Goal: Find specific page/section: Find specific page/section

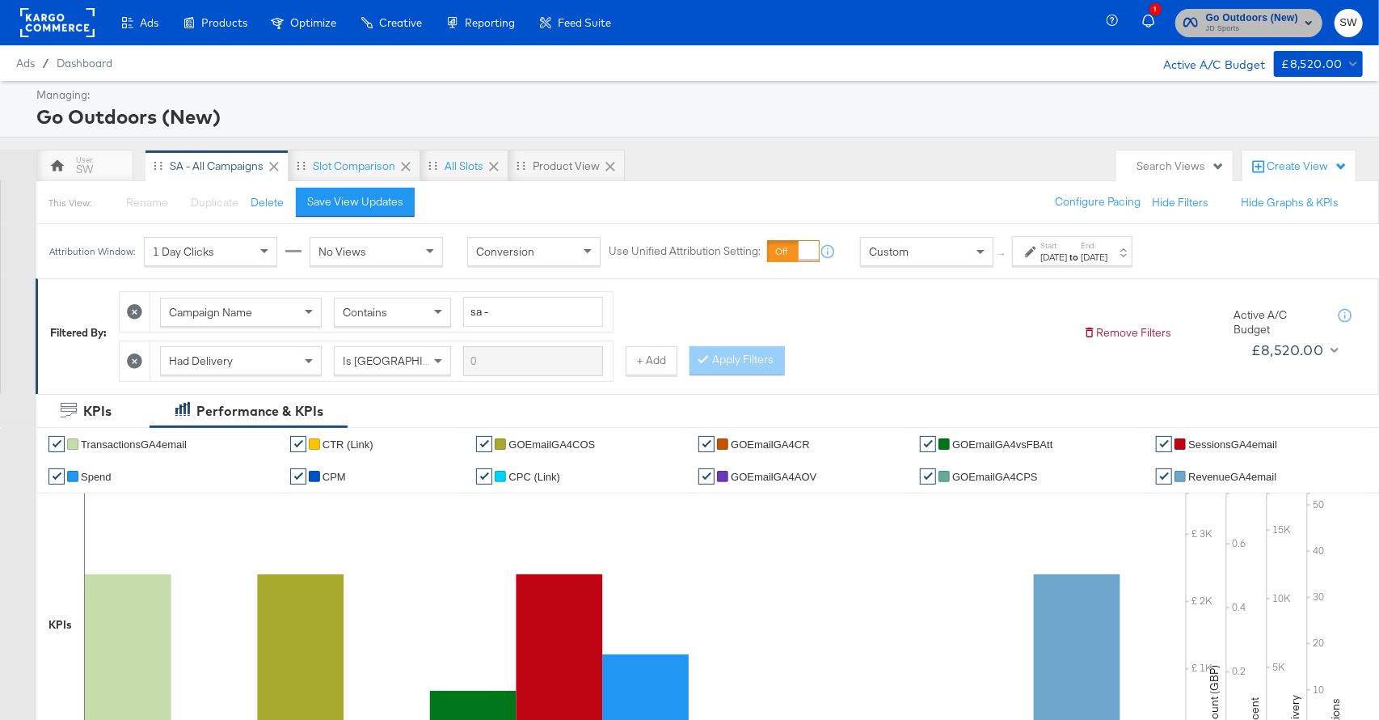
click at [1226, 21] on span "Go Outdoors (New)" at bounding box center [1252, 18] width 92 height 17
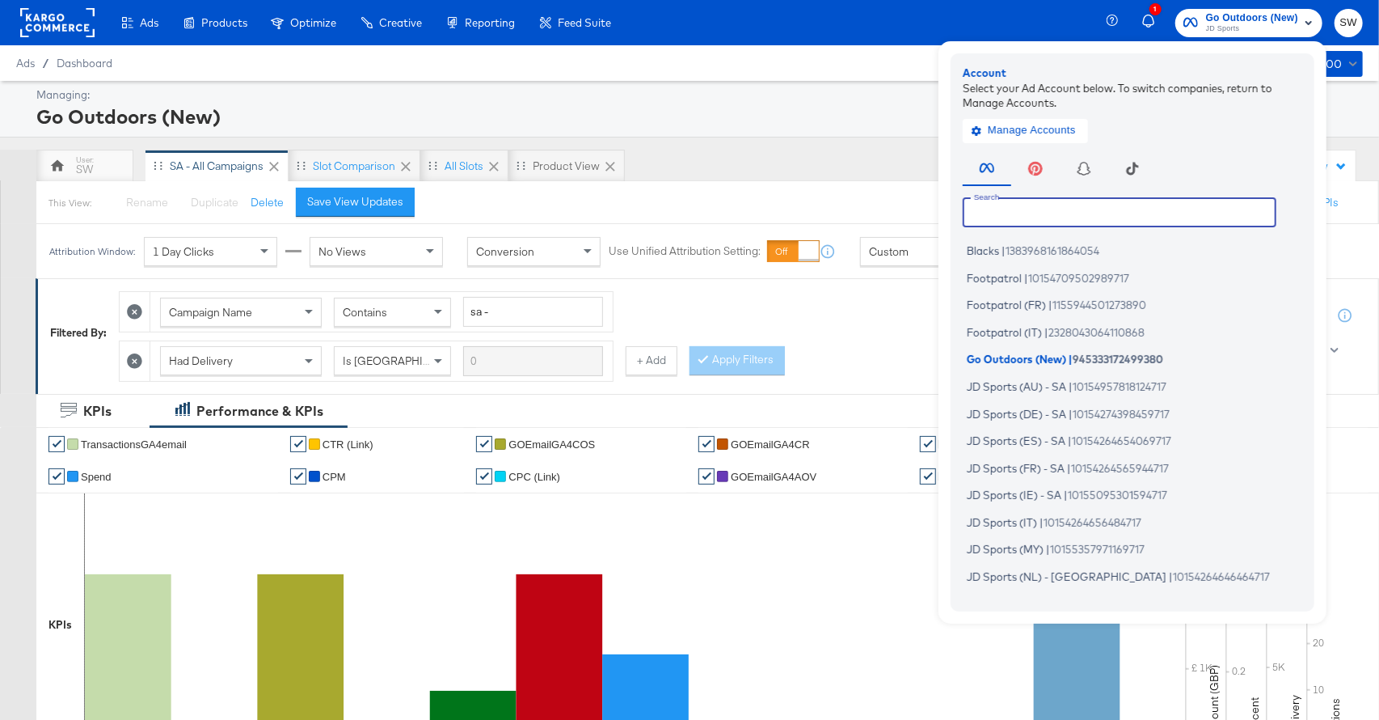
click at [1036, 217] on input "text" at bounding box center [1120, 211] width 314 height 29
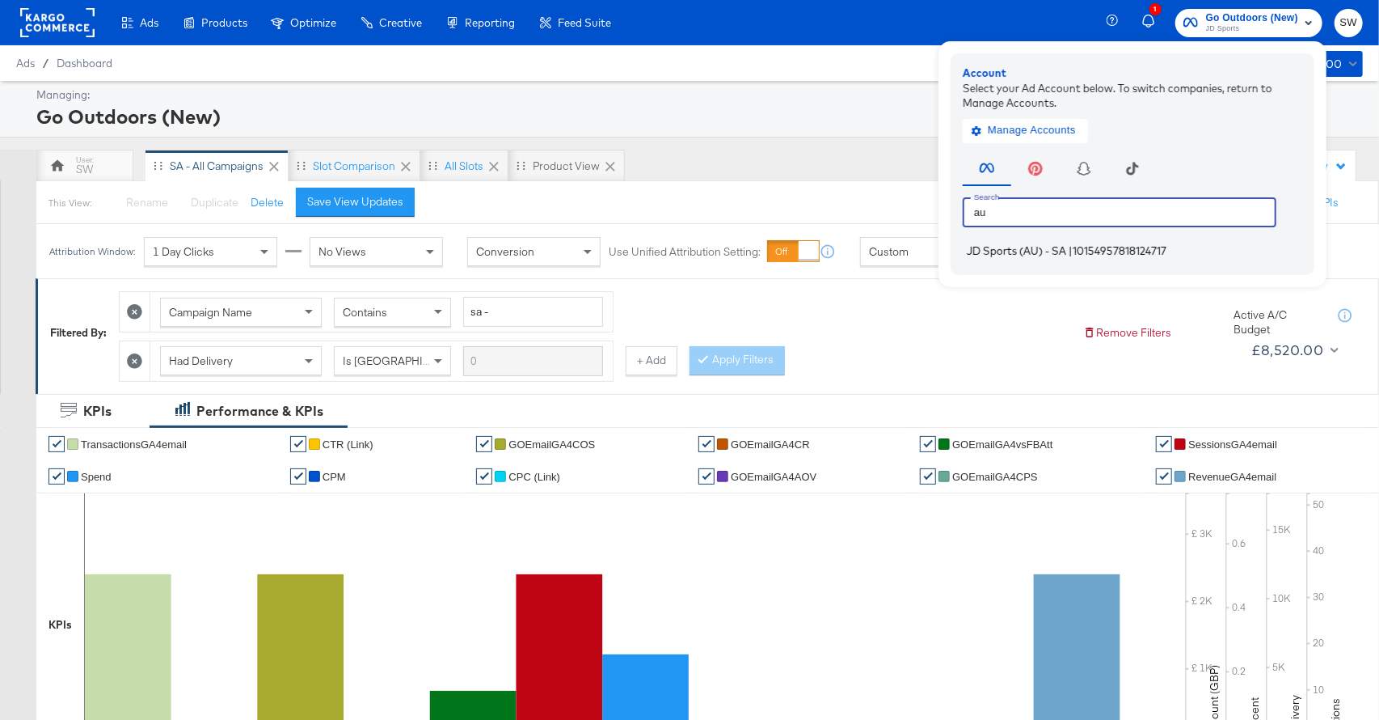
type input "au"
click at [1053, 257] on li "JD Sports (AU) - SA | 10154957818124717" at bounding box center [1137, 250] width 348 height 23
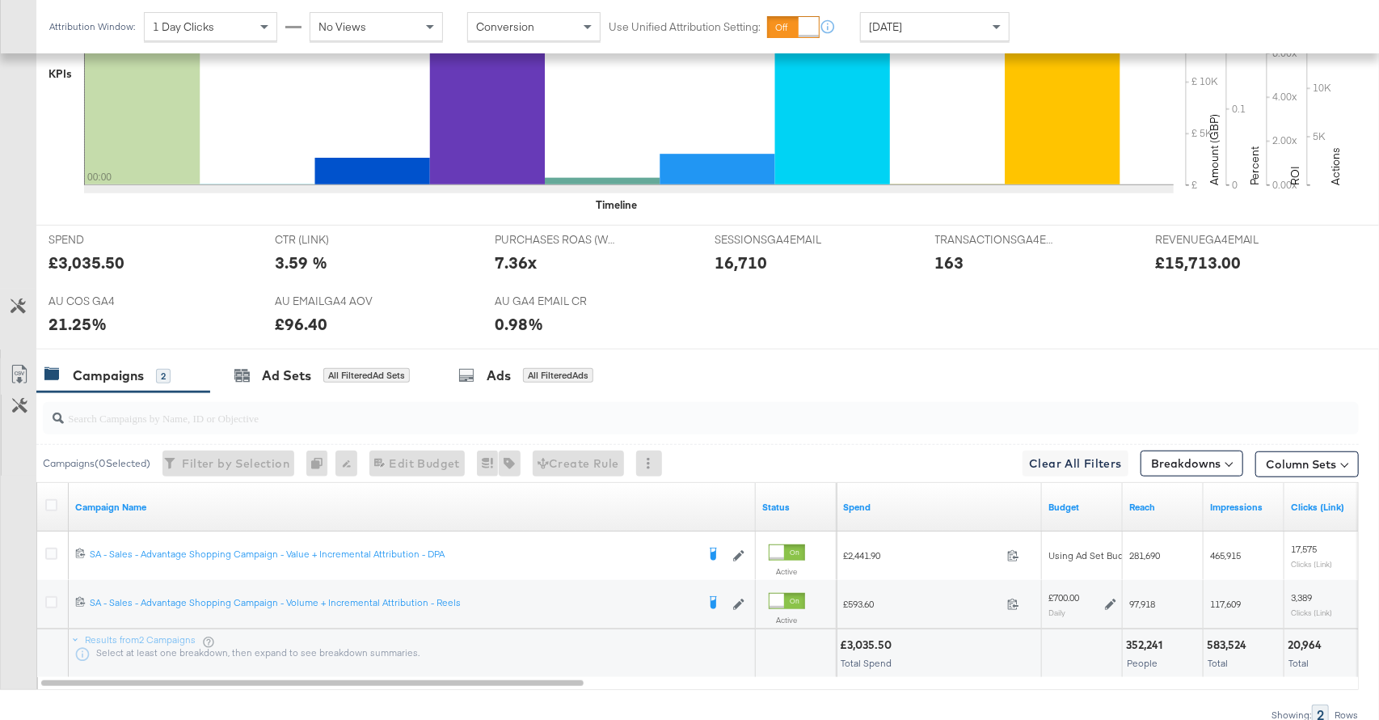
scroll to position [623, 0]
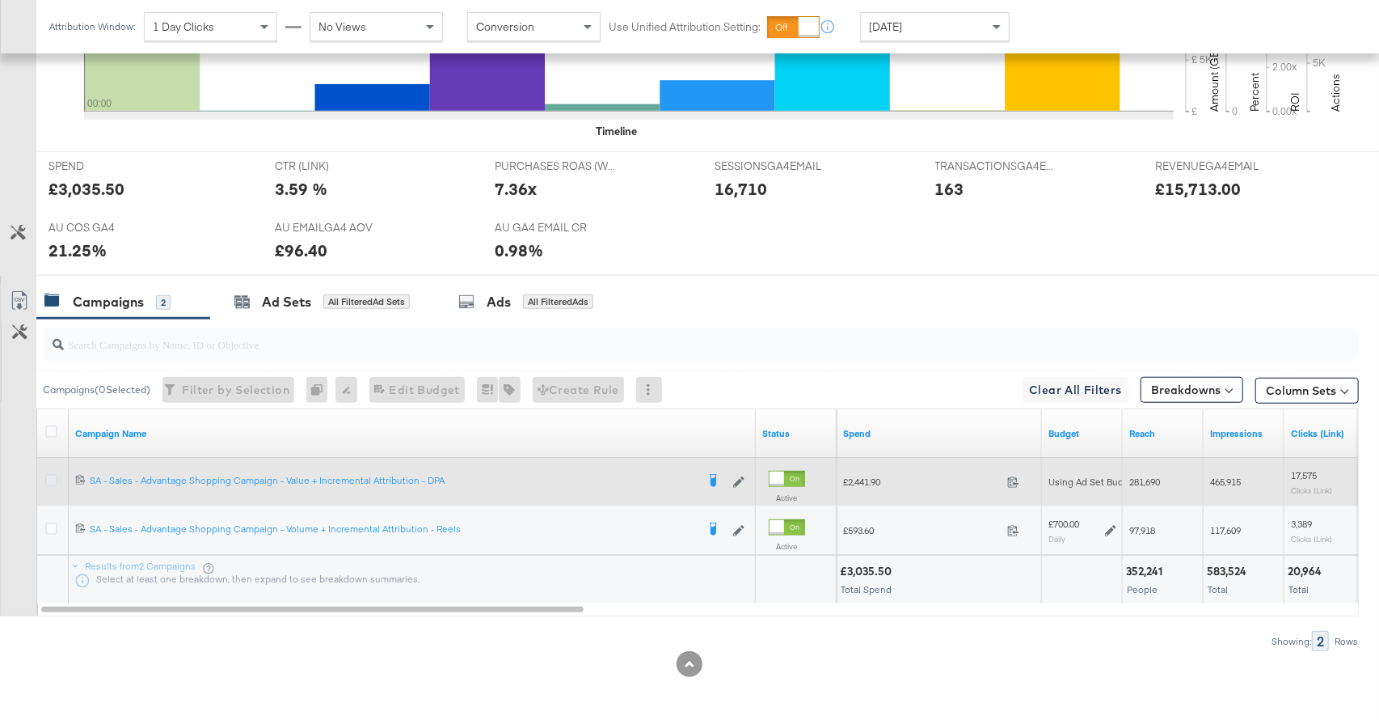
click at [52, 480] on icon at bounding box center [51, 480] width 12 height 12
click at [0, 0] on input "checkbox" at bounding box center [0, 0] width 0 height 0
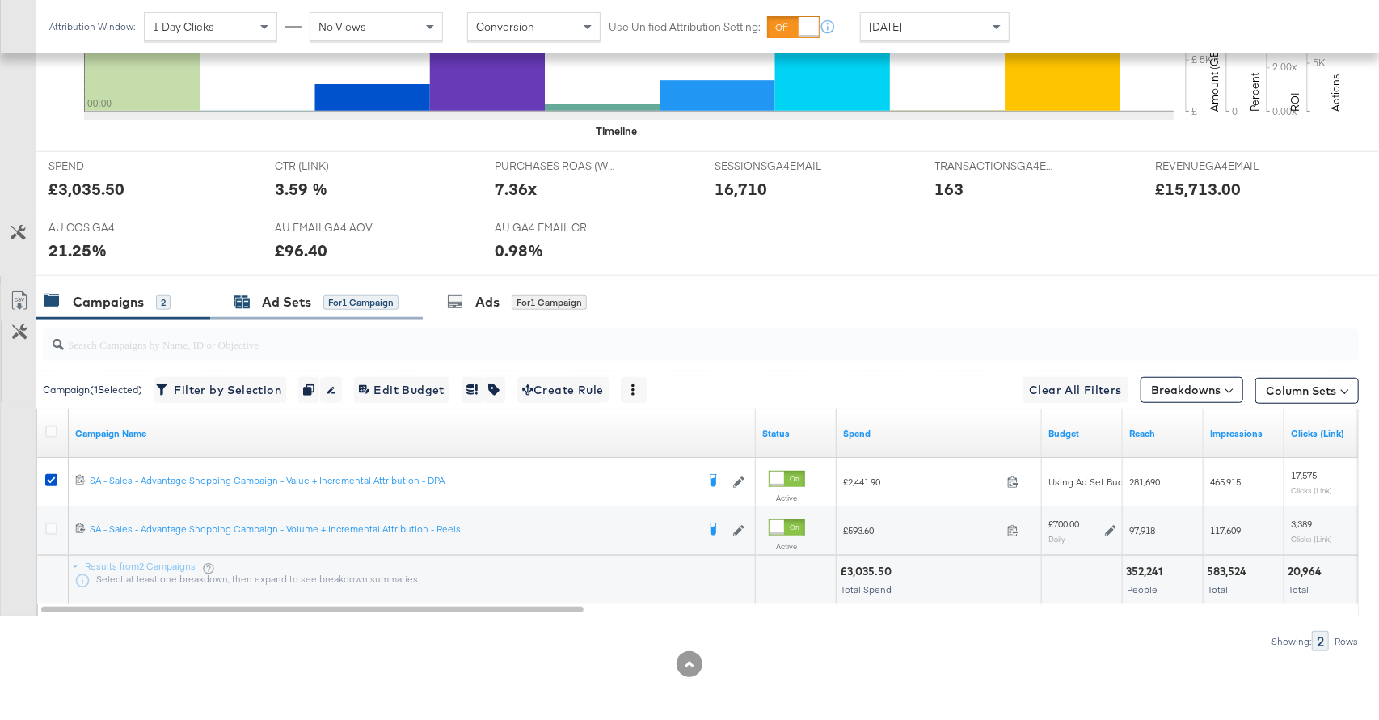
click at [348, 297] on div "for 1 Campaign" at bounding box center [360, 302] width 75 height 15
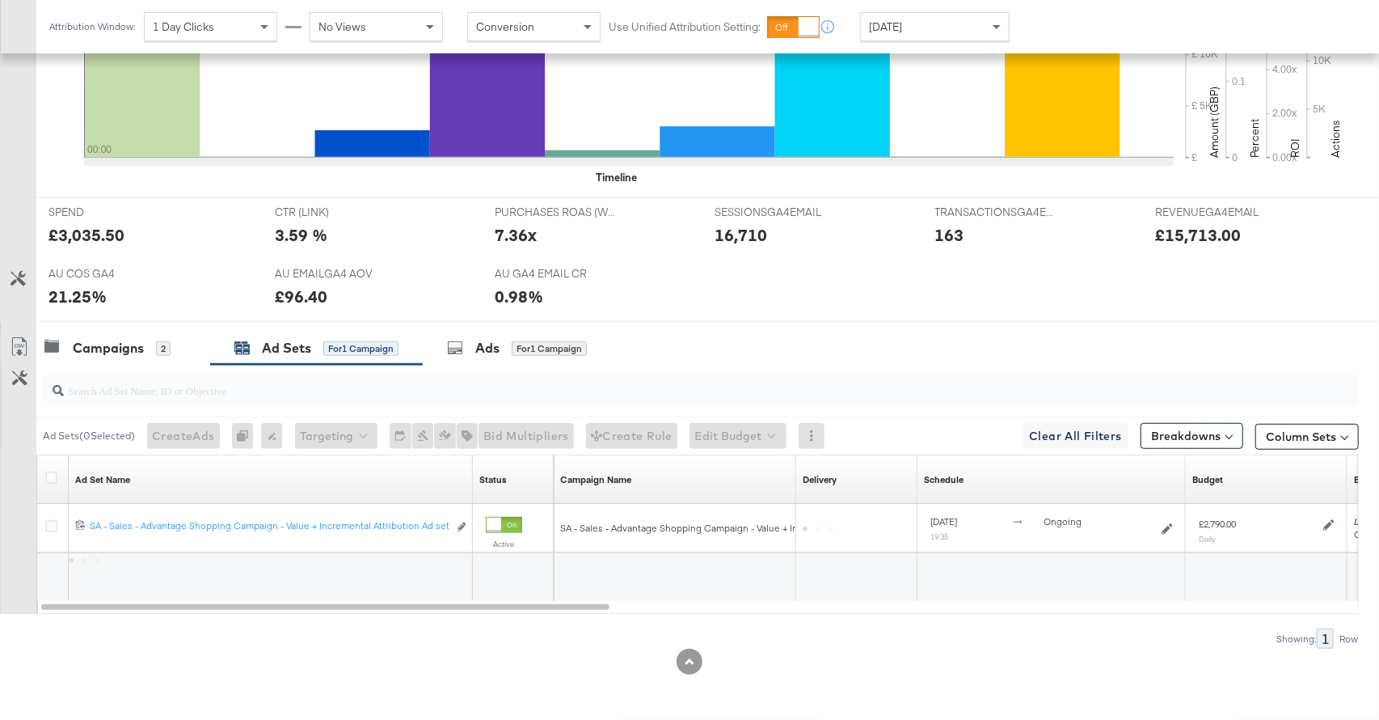
scroll to position [575, 0]
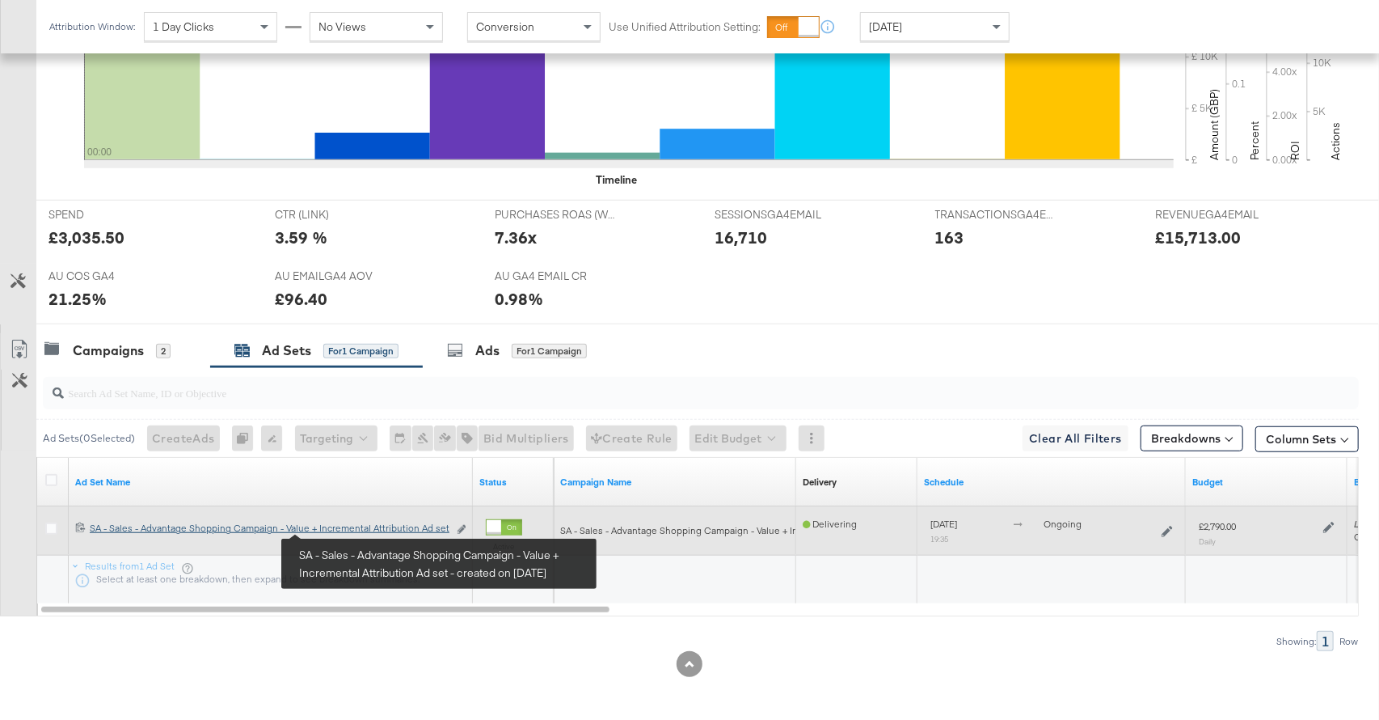
click at [342, 531] on div "SA - Sales - Advantage Shopping Campaign - Value + Incremental Attribution Ad s…" at bounding box center [269, 527] width 358 height 13
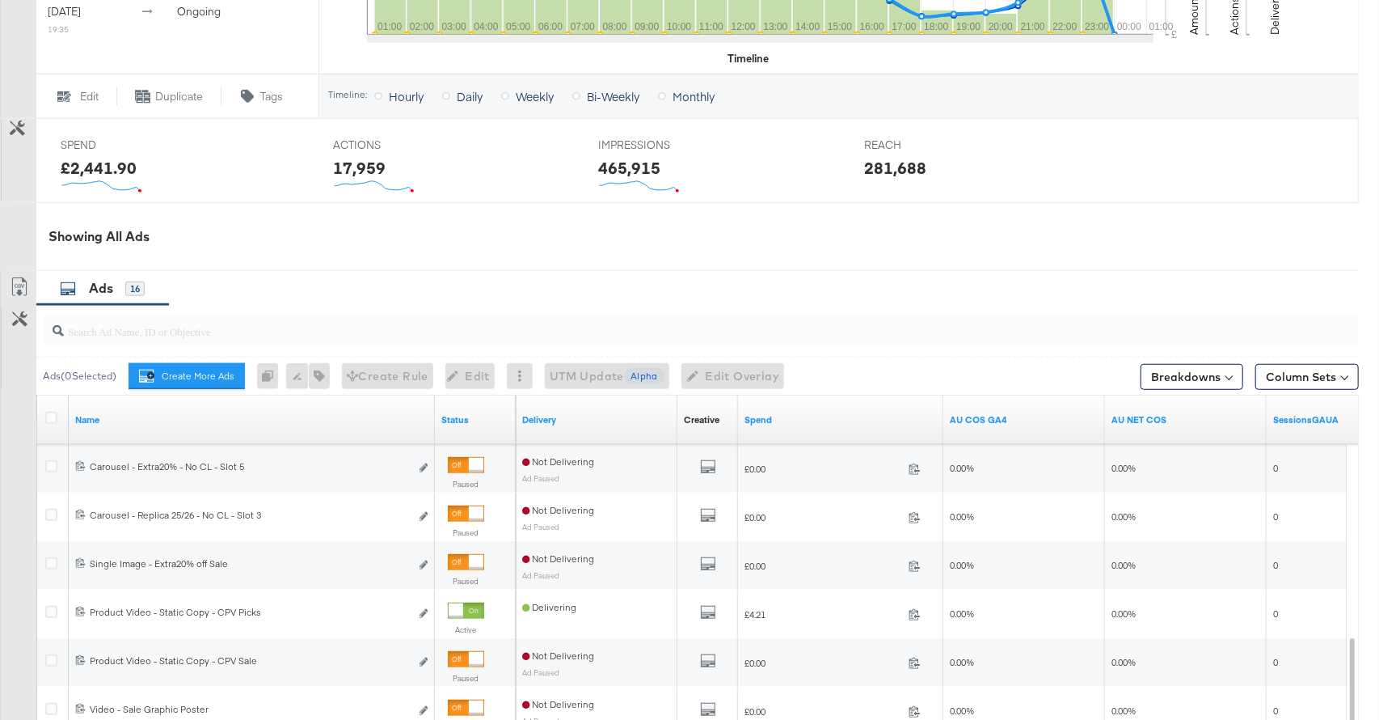
scroll to position [884, 0]
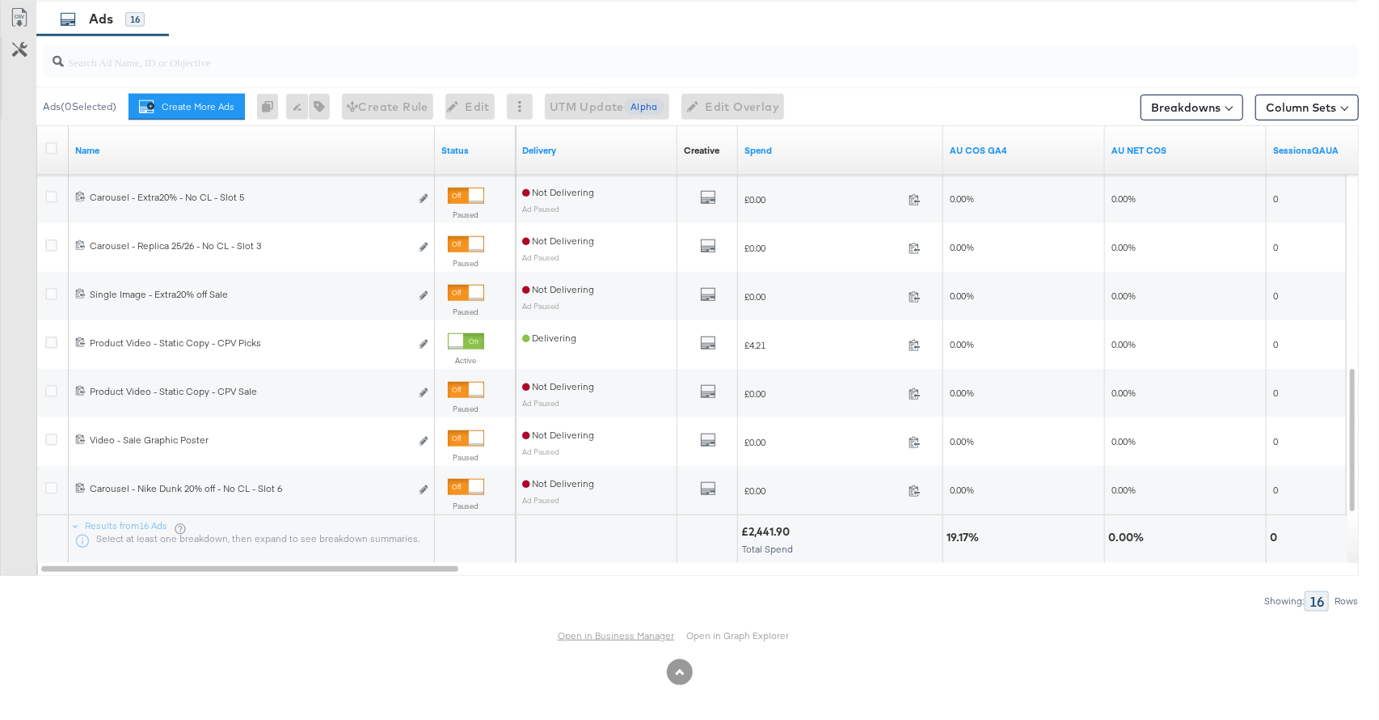
click at [639, 630] on link "Open in Business Manager" at bounding box center [616, 635] width 116 height 13
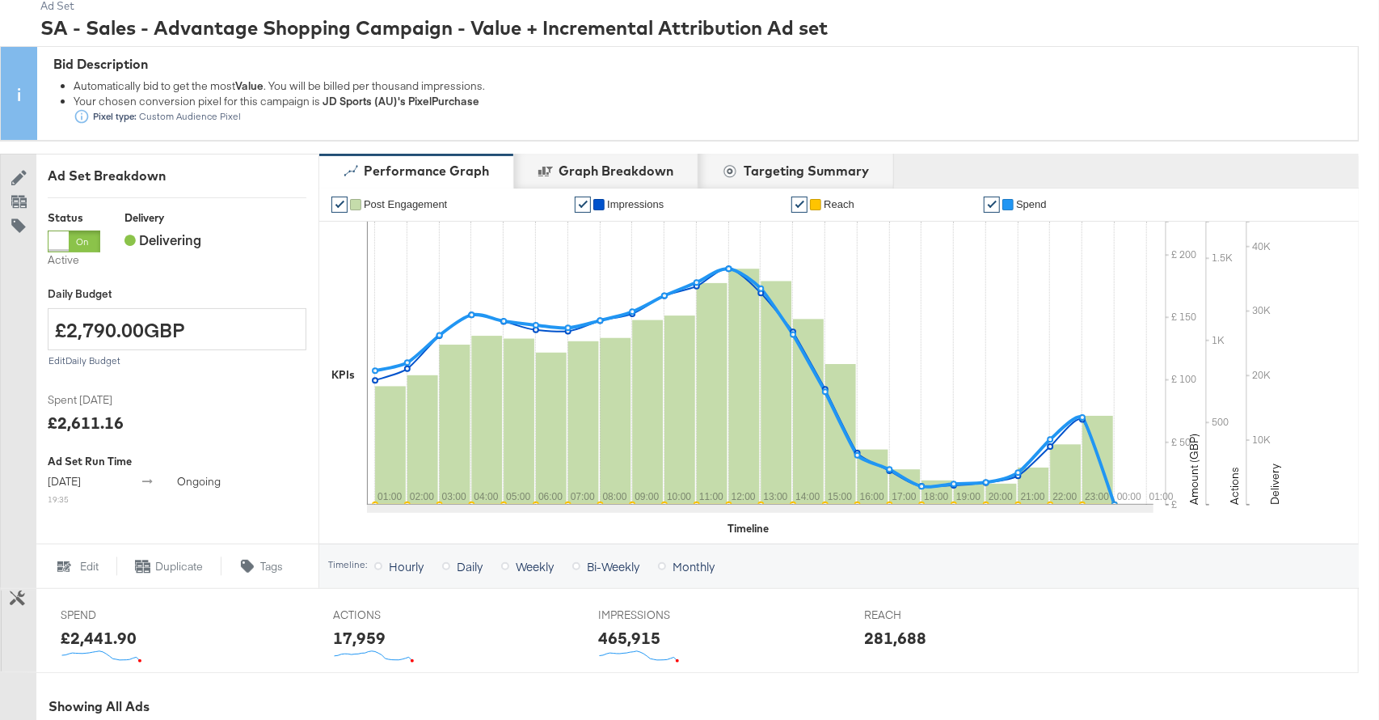
scroll to position [0, 0]
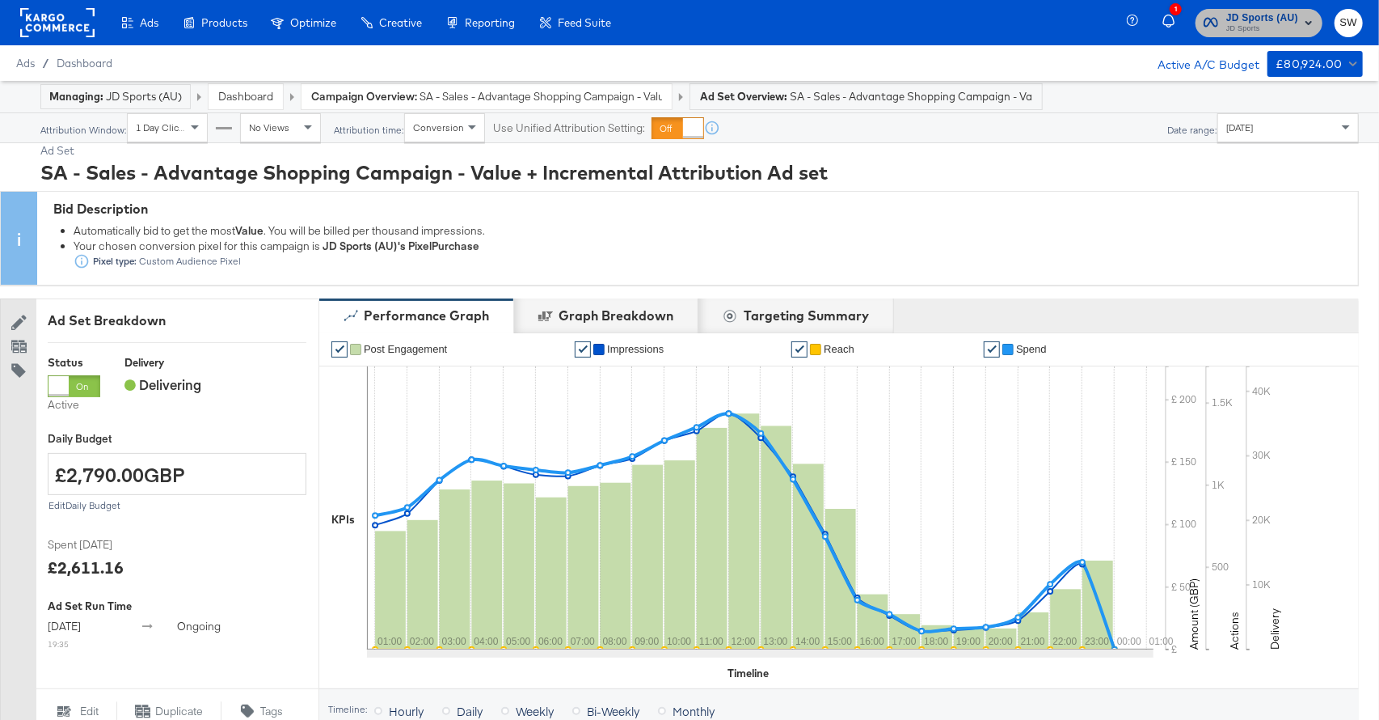
click at [1242, 14] on span "JD Sports (AU)" at bounding box center [1262, 18] width 72 height 17
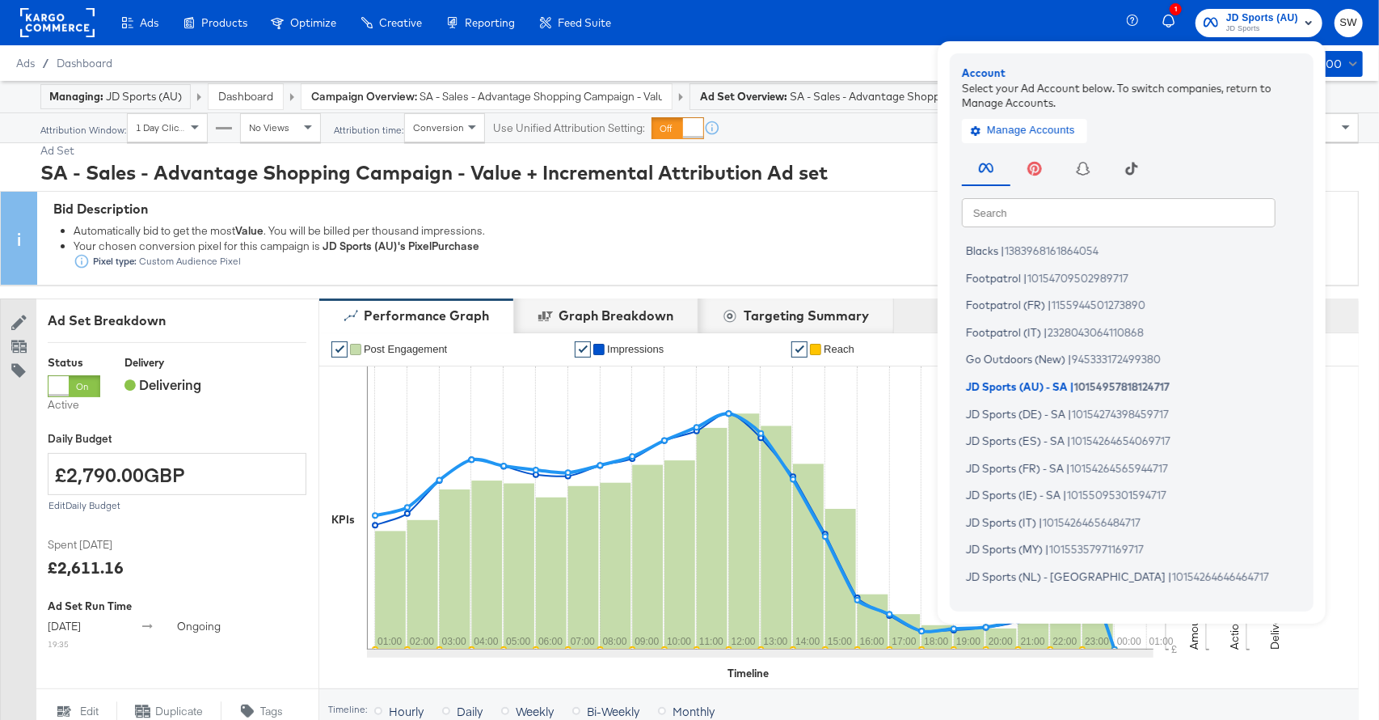
click at [1121, 205] on input "text" at bounding box center [1119, 211] width 314 height 29
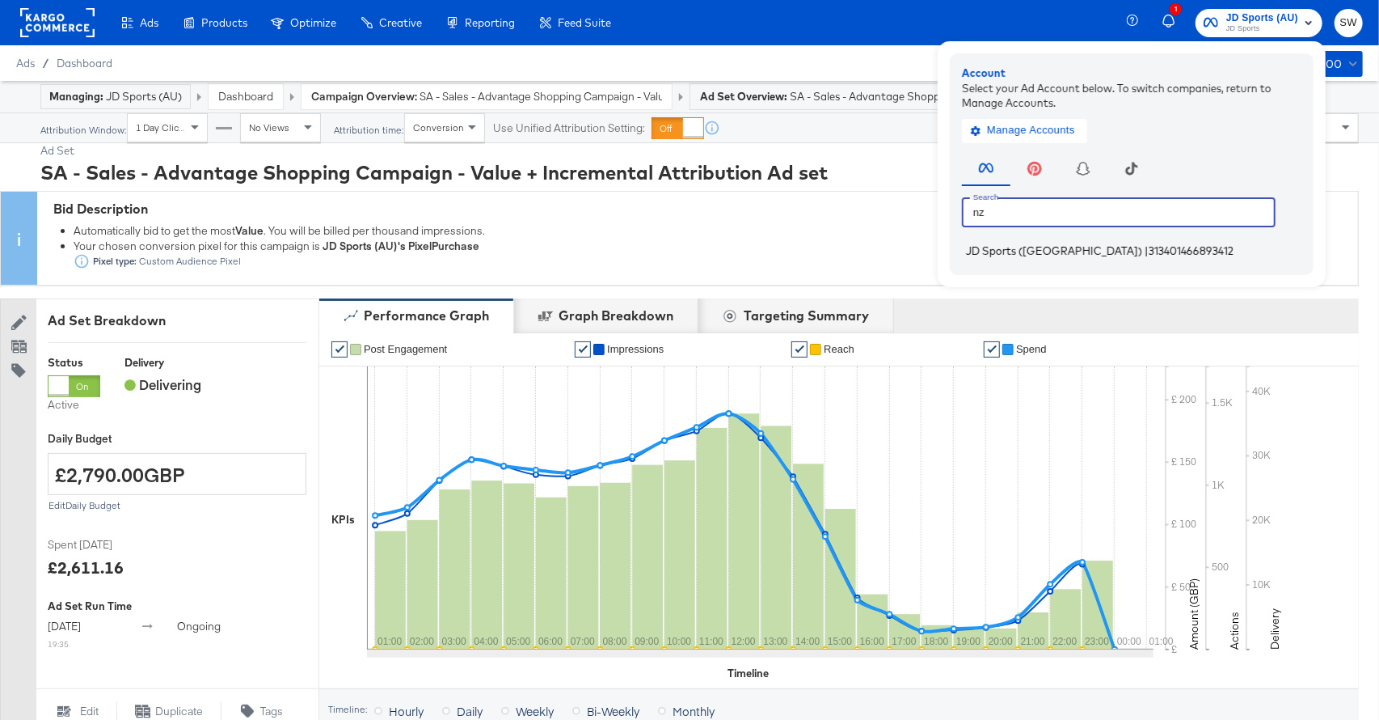
type input "nz"
click at [1149, 251] on span "313401466893412" at bounding box center [1191, 250] width 85 height 13
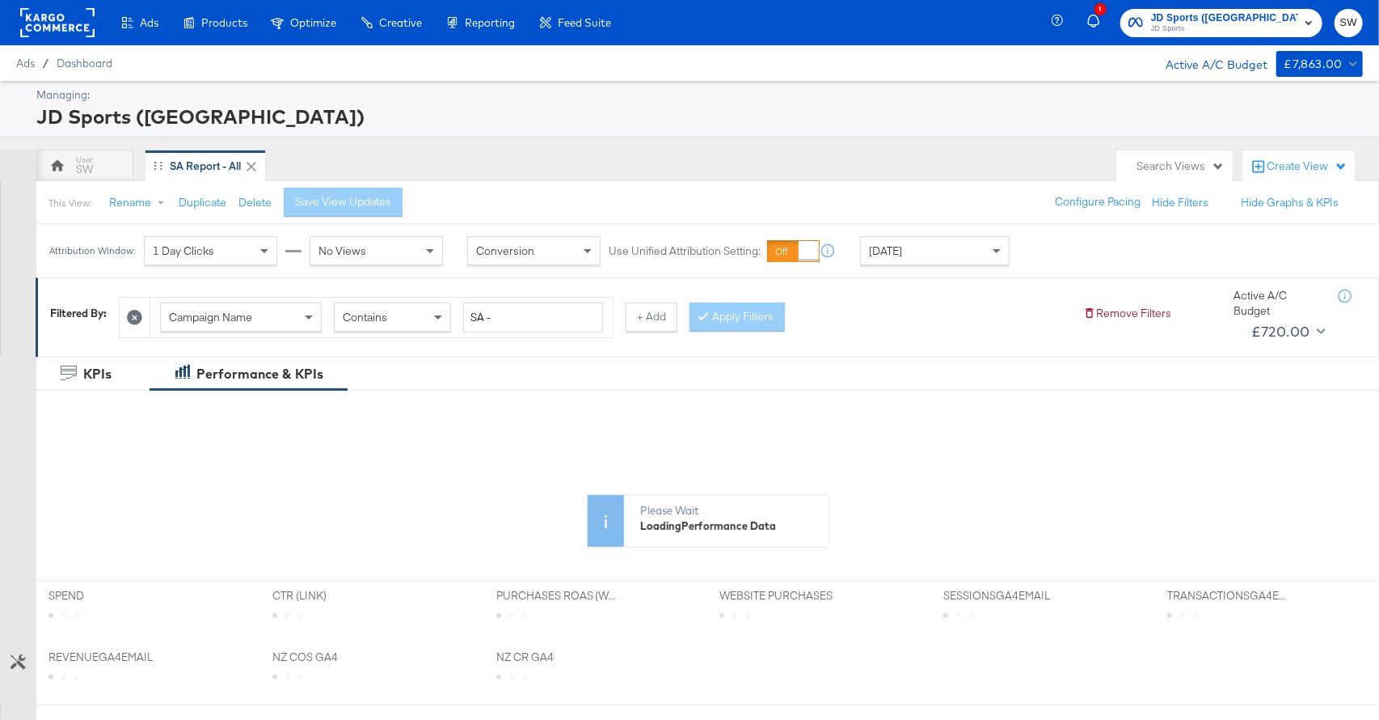
click at [902, 254] on span "[DATE]" at bounding box center [885, 250] width 33 height 15
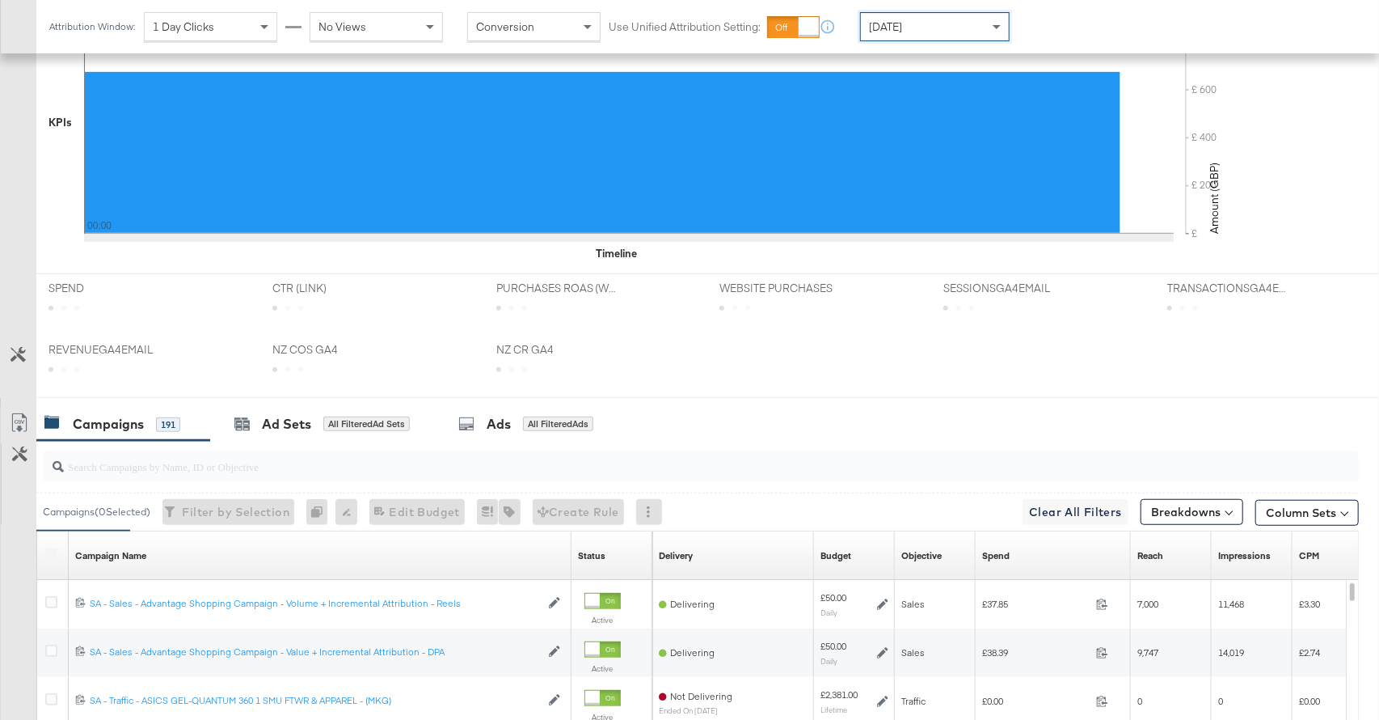
scroll to position [754, 0]
